Goal: Task Accomplishment & Management: Use online tool/utility

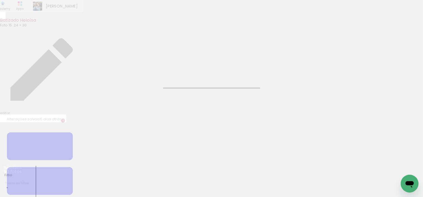
scroll to position [0, 1178]
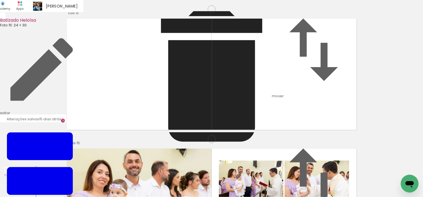
scroll to position [0, 83]
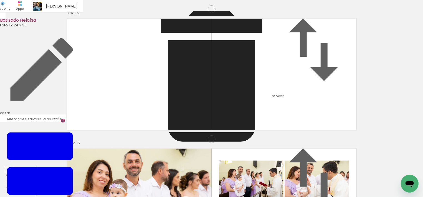
scroll to position [0, 83]
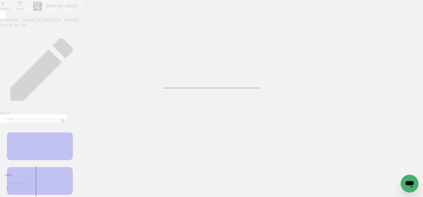
scroll to position [0, 1540]
